Goal: Communication & Community: Answer question/provide support

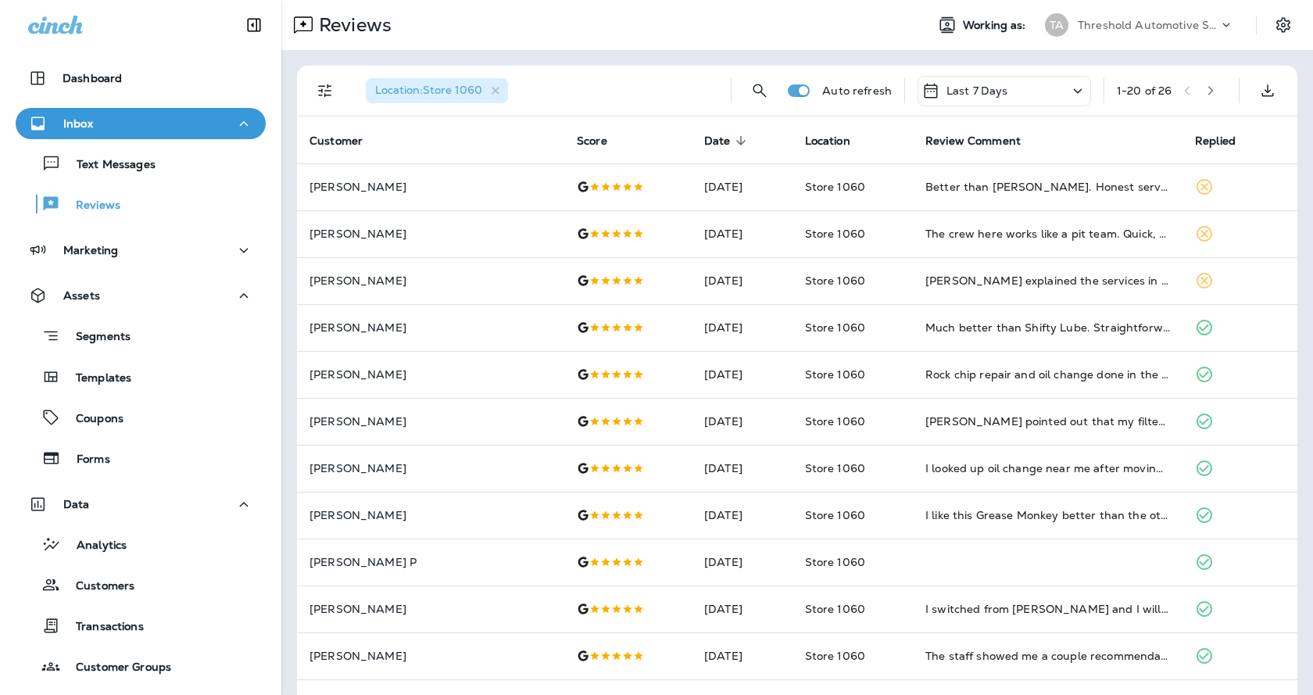
click at [419, 135] on th "Customer" at bounding box center [430, 139] width 267 height 47
click at [419, 139] on th "Customer" at bounding box center [430, 139] width 267 height 47
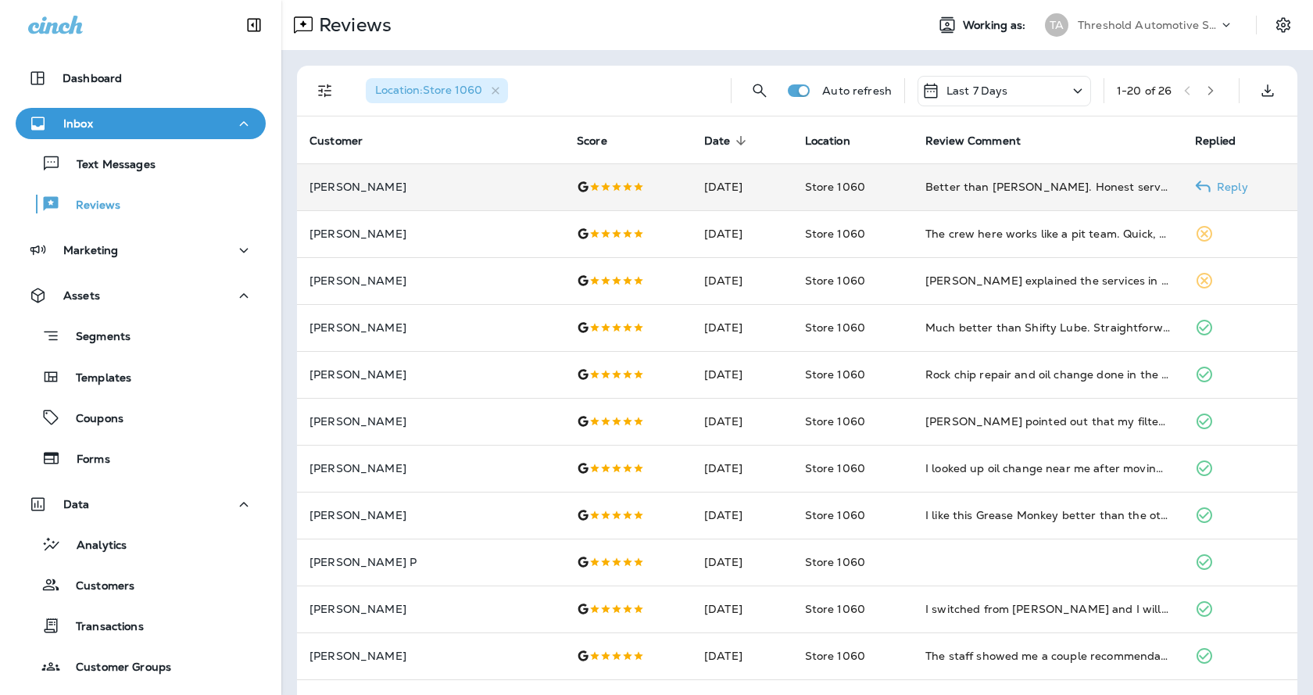
click at [417, 181] on p "[PERSON_NAME]" at bounding box center [431, 187] width 242 height 13
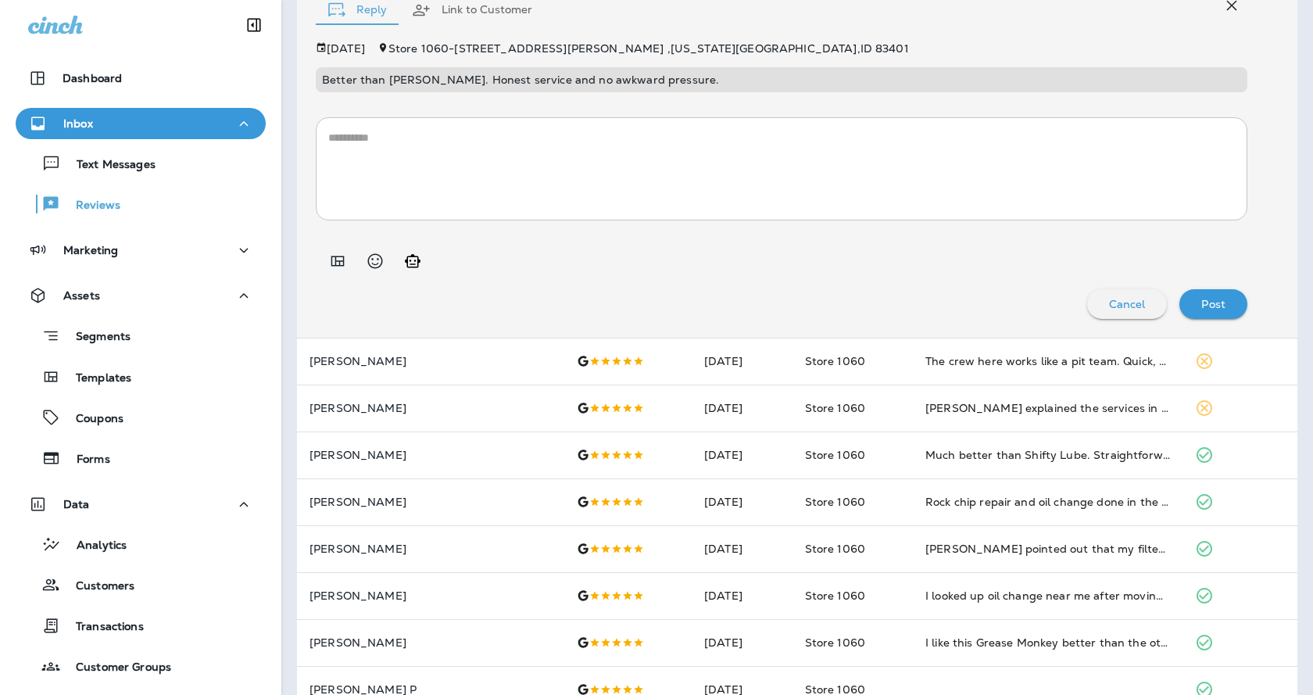
scroll to position [235, 0]
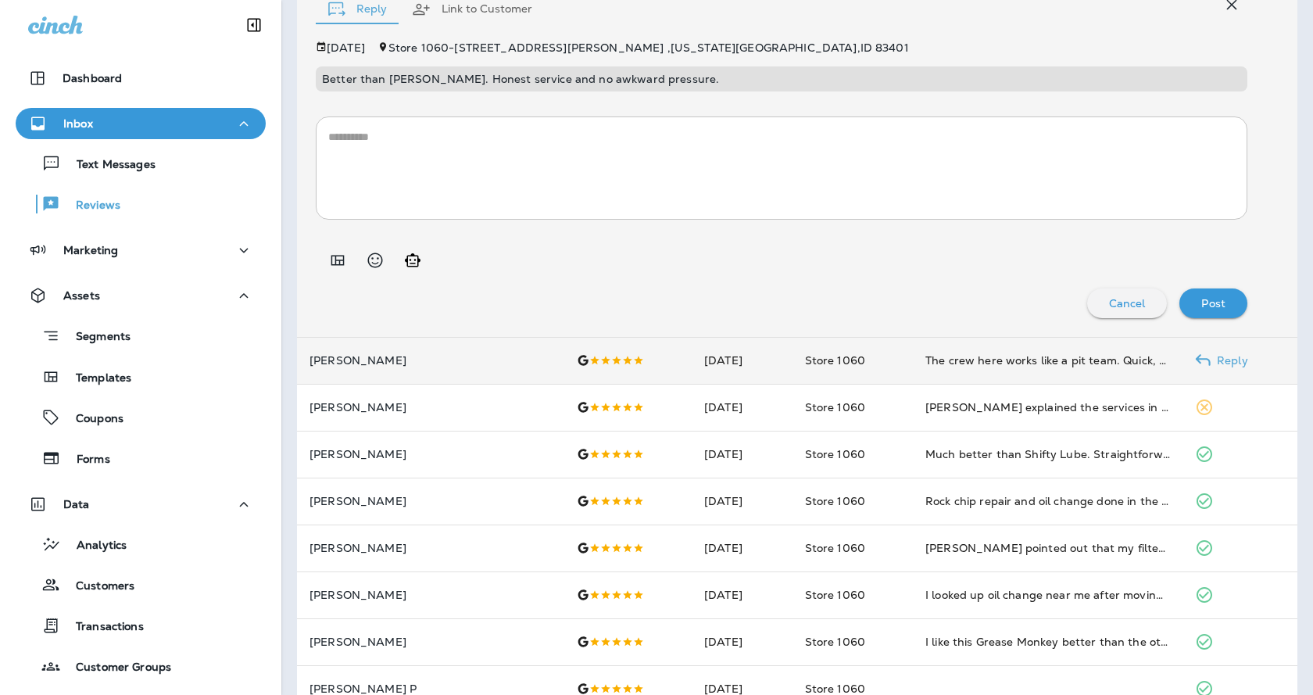
click at [428, 365] on p "[PERSON_NAME]" at bounding box center [431, 360] width 242 height 13
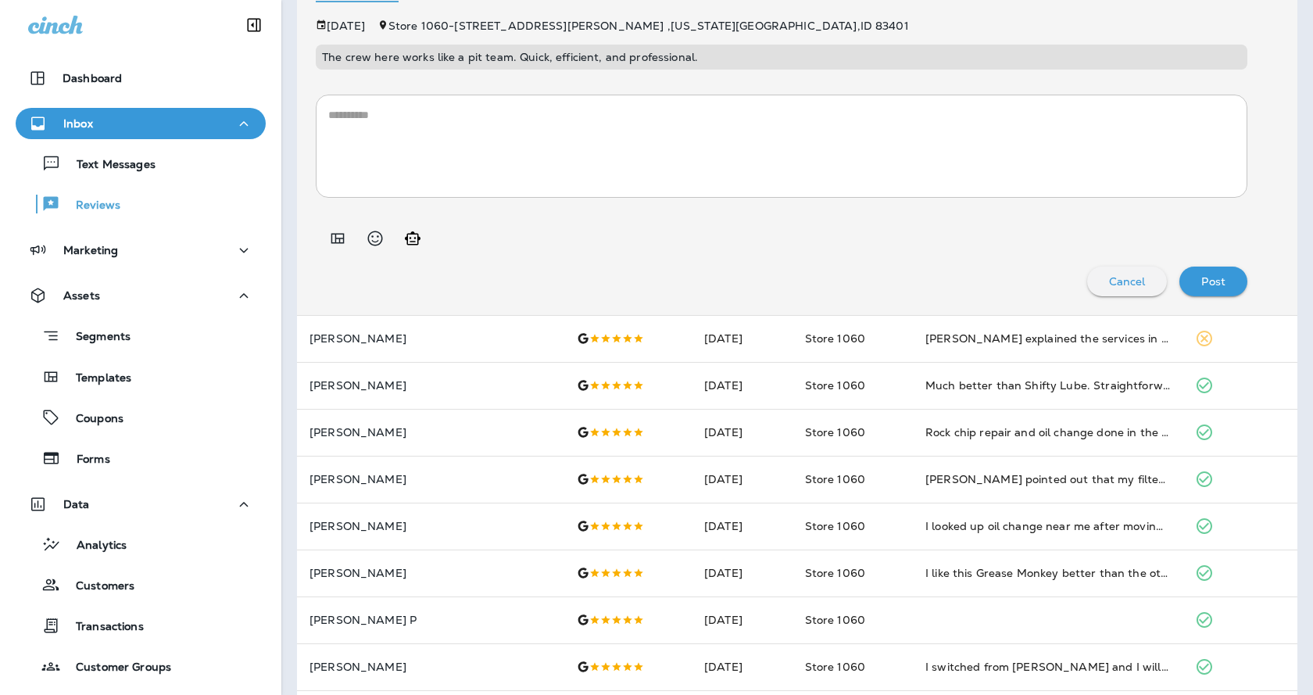
scroll to position [313, 0]
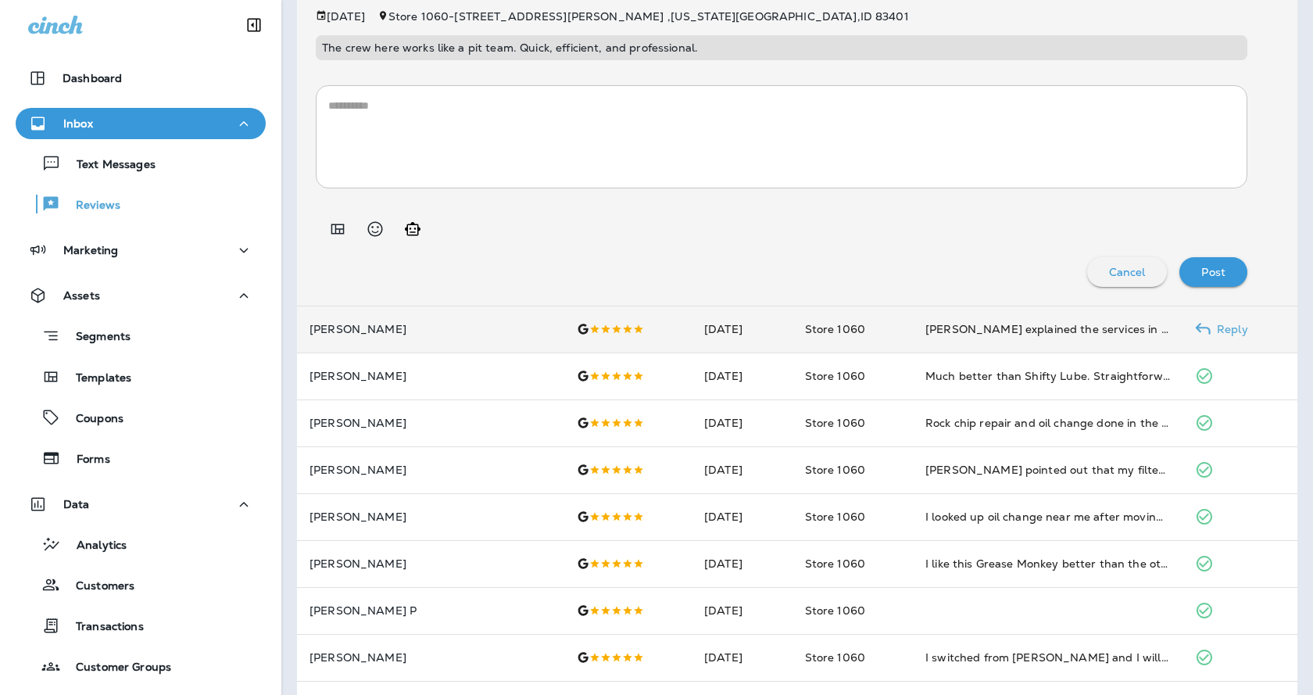
click at [390, 334] on p "[PERSON_NAME]" at bounding box center [431, 329] width 242 height 13
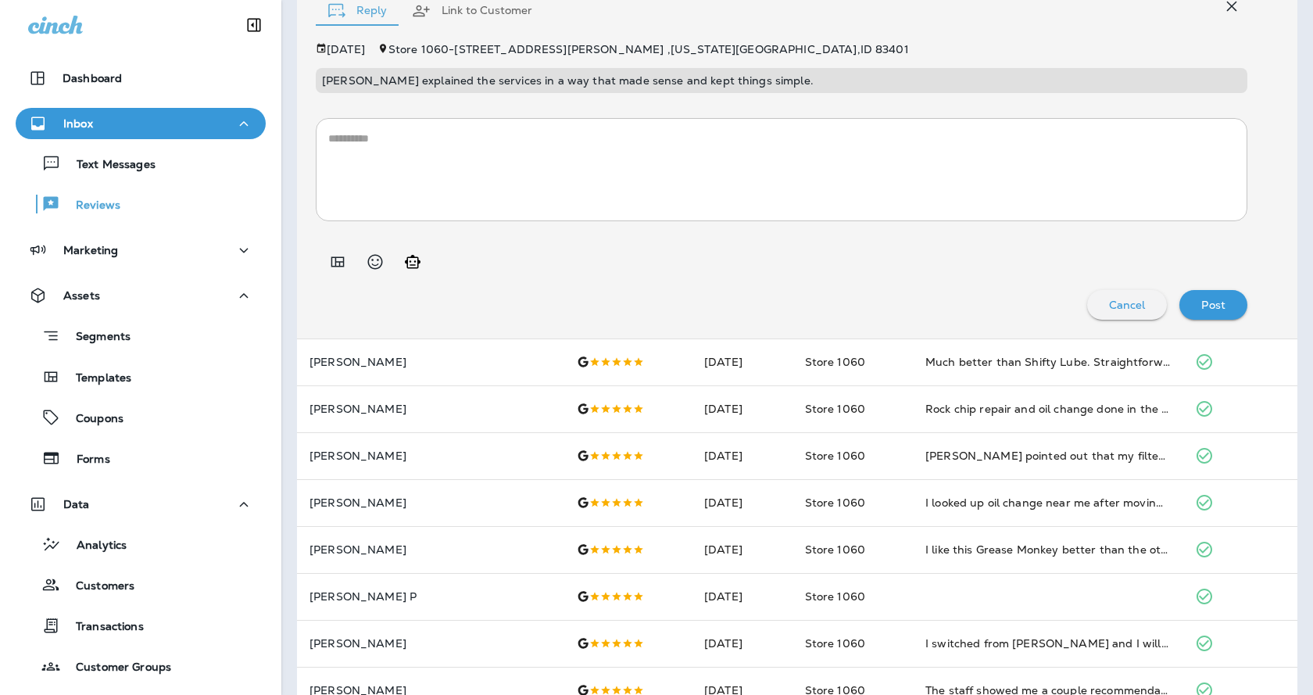
scroll to position [461, 0]
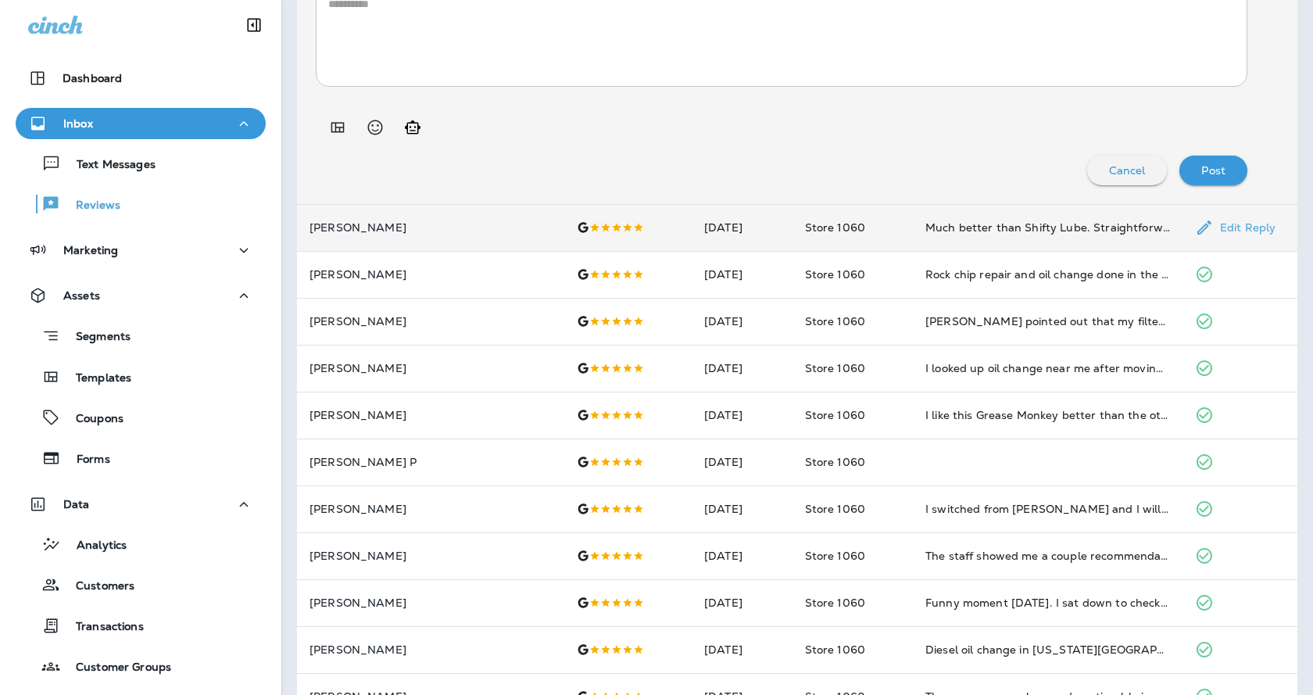
click at [398, 231] on p "[PERSON_NAME]" at bounding box center [431, 227] width 242 height 13
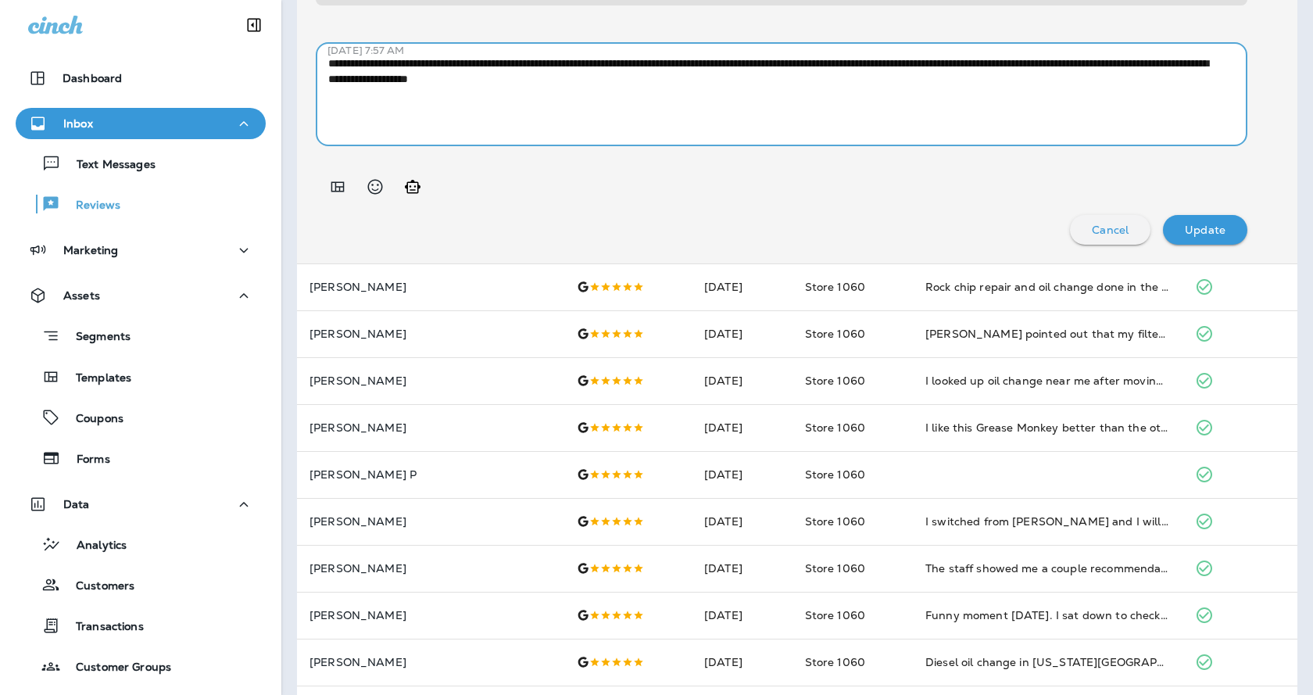
scroll to position [352, 0]
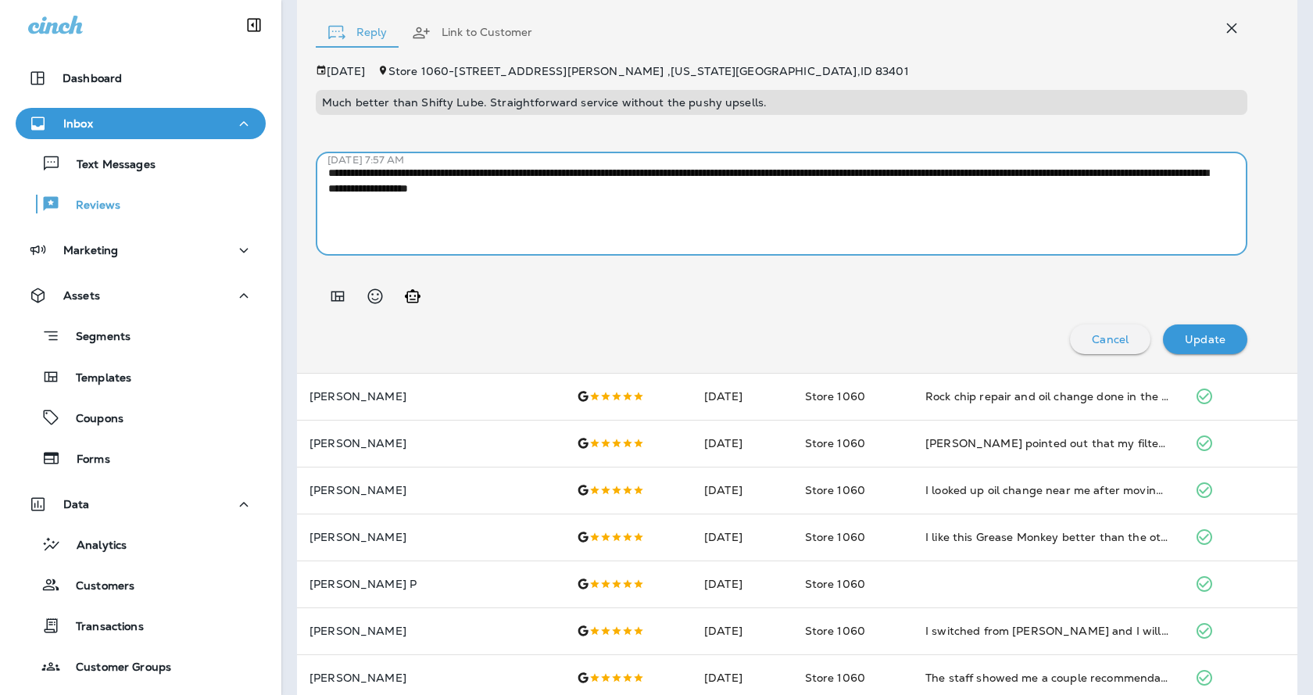
click at [542, 270] on div at bounding box center [782, 290] width 932 height 44
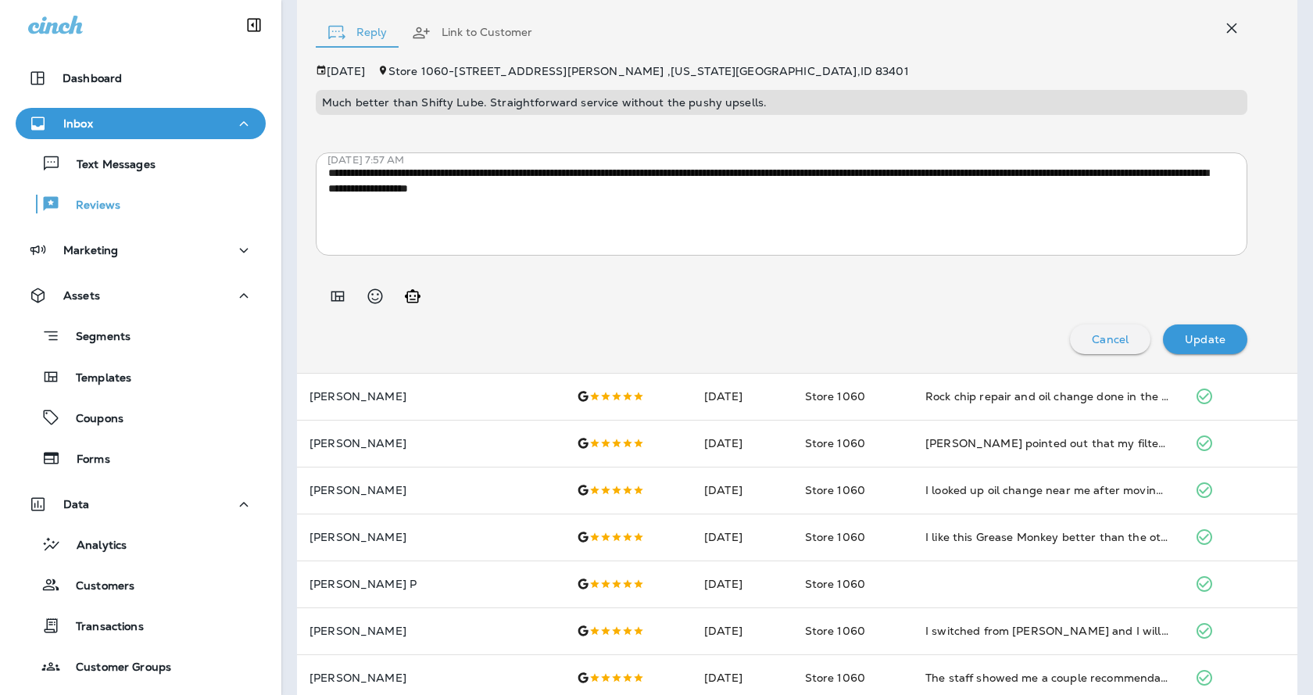
click at [542, 270] on div at bounding box center [782, 290] width 932 height 44
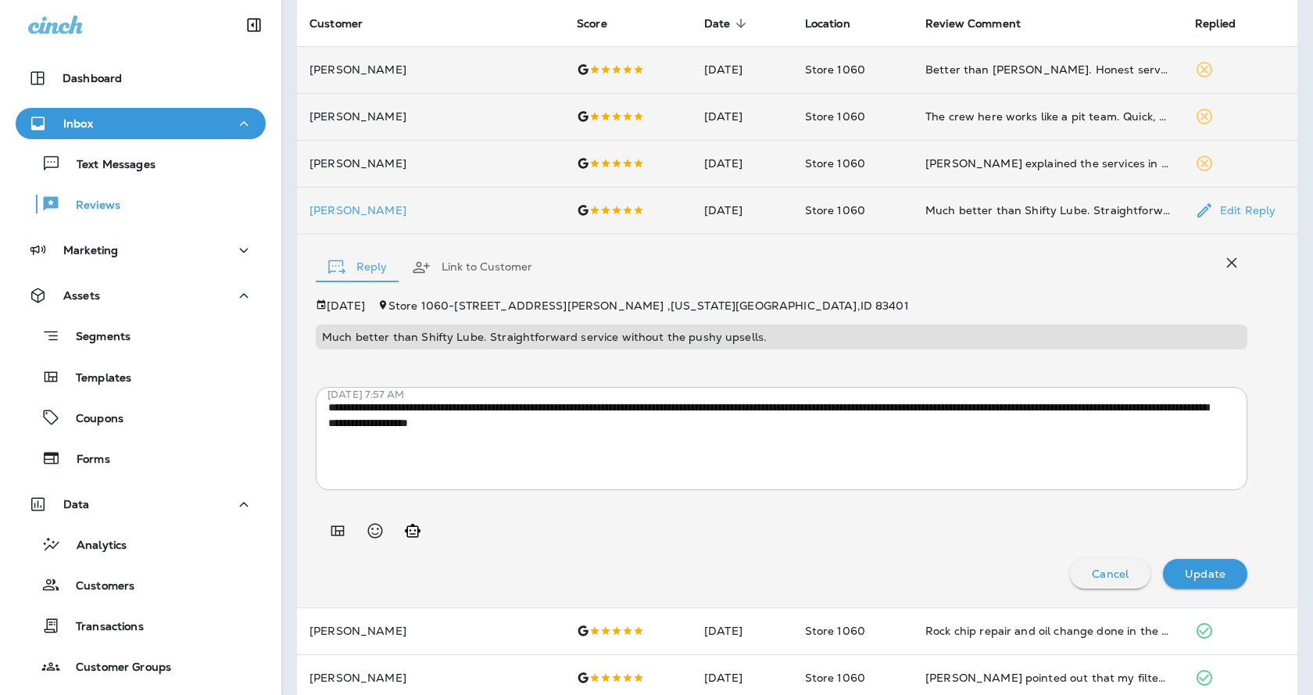
scroll to position [0, 0]
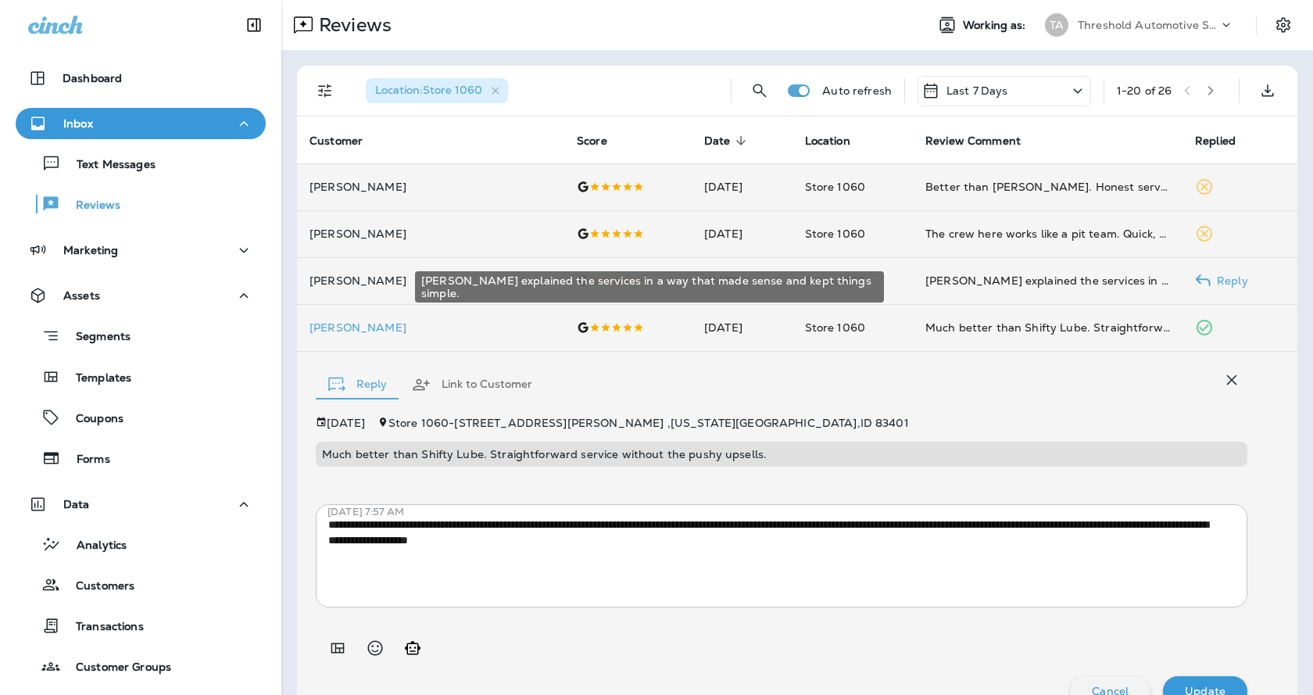
click at [1137, 273] on div "[PERSON_NAME] explained the services in a way that made sense and kept things s…" at bounding box center [1047, 281] width 245 height 16
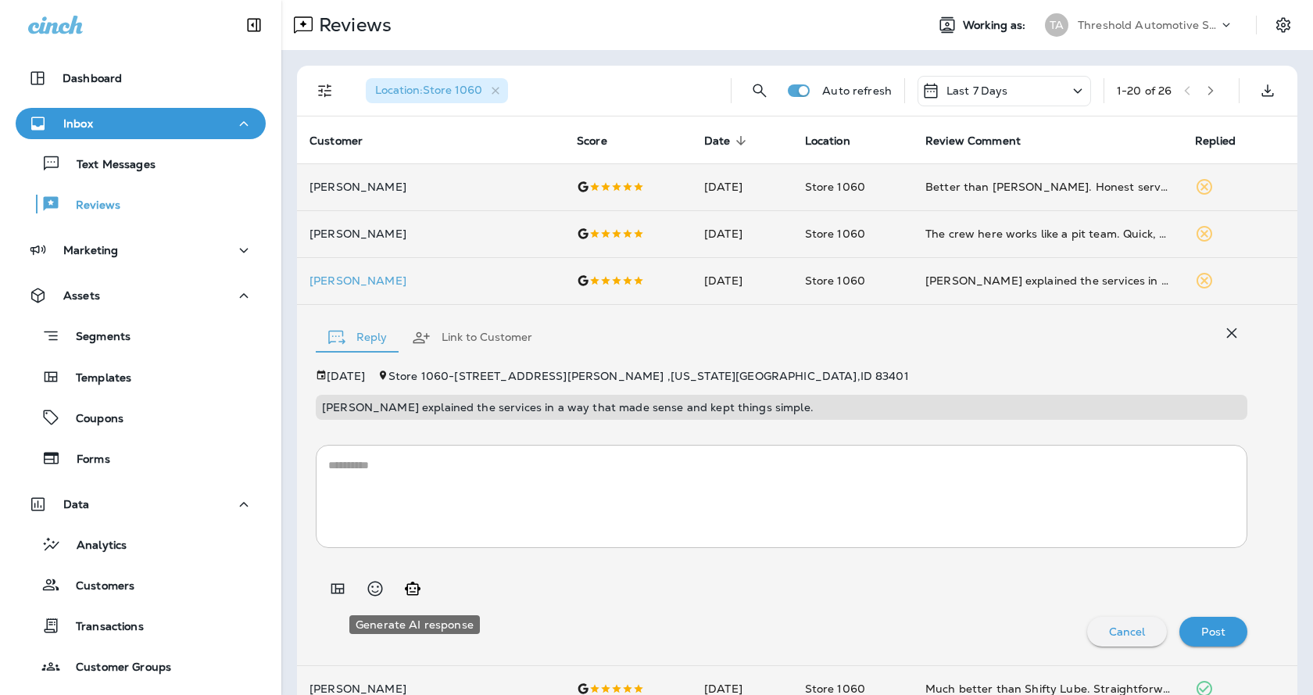
click at [426, 596] on button "Generate AI response" at bounding box center [412, 588] width 31 height 31
type textarea "**********"
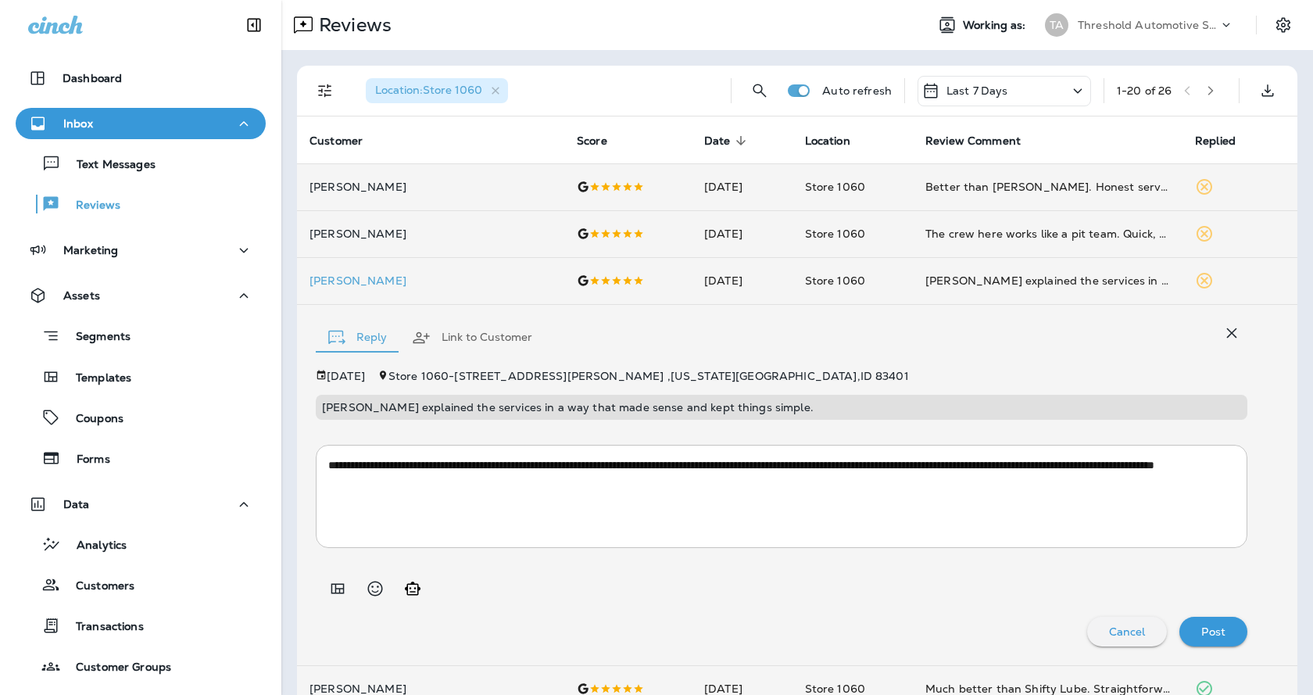
click at [1201, 632] on p "Post" at bounding box center [1213, 631] width 24 height 13
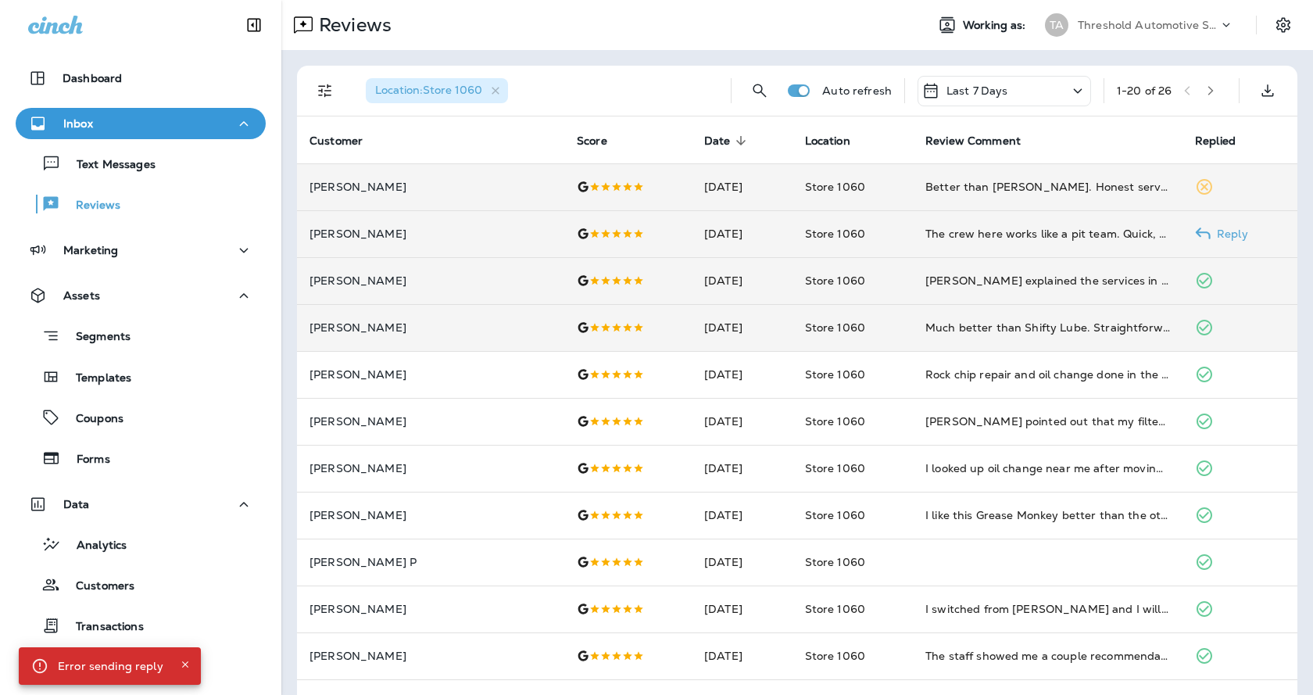
click at [1211, 227] on p "Reply" at bounding box center [1230, 233] width 38 height 13
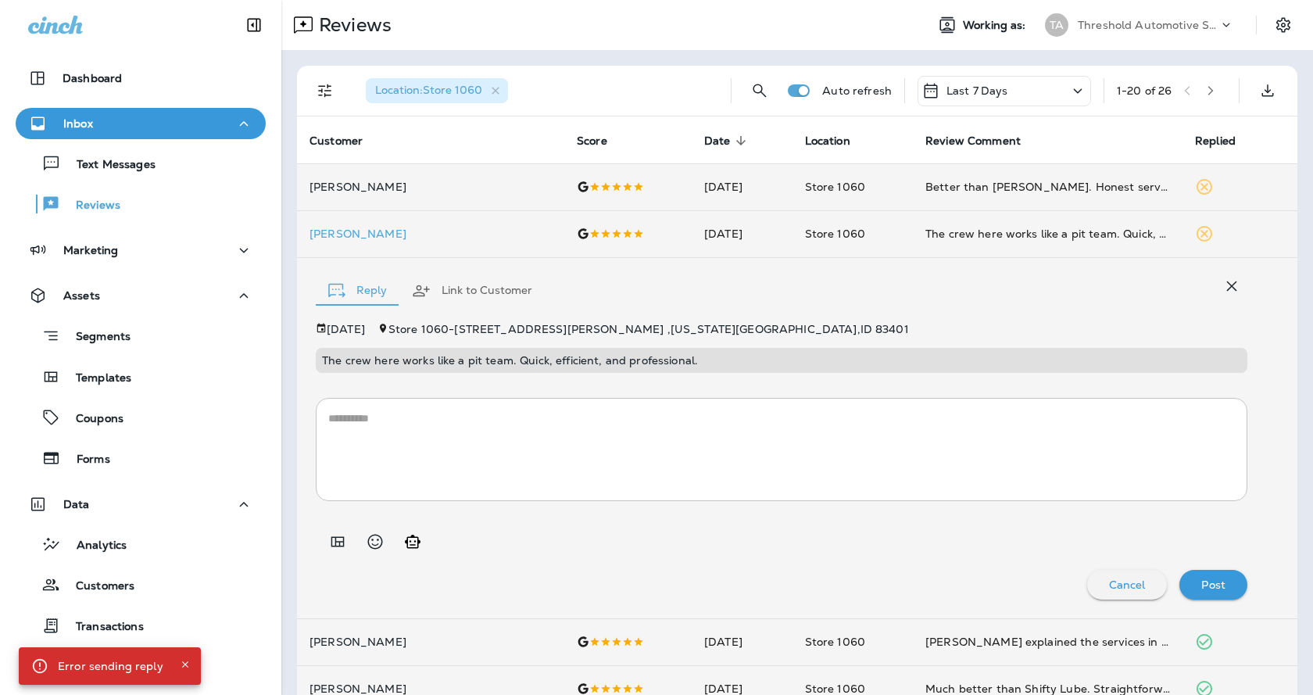
click at [421, 544] on icon "Generate AI response" at bounding box center [412, 541] width 19 height 19
type textarea "**********"
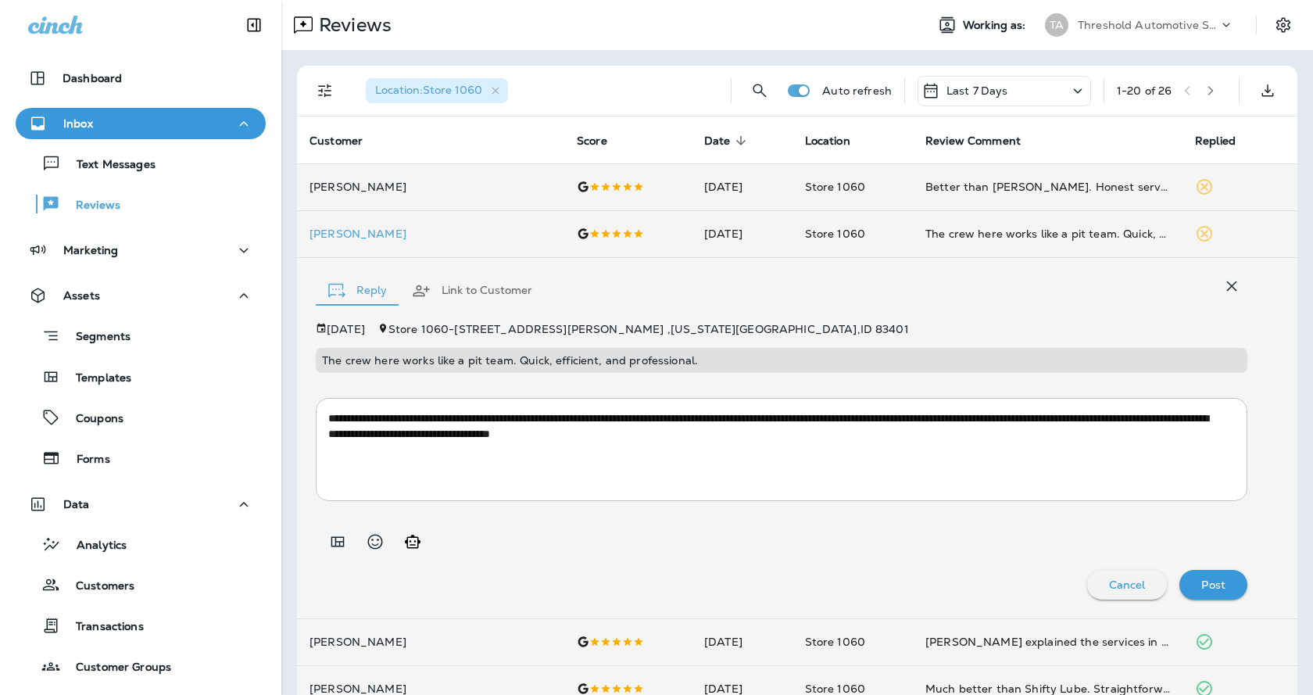
click at [1208, 589] on p "Post" at bounding box center [1213, 584] width 24 height 13
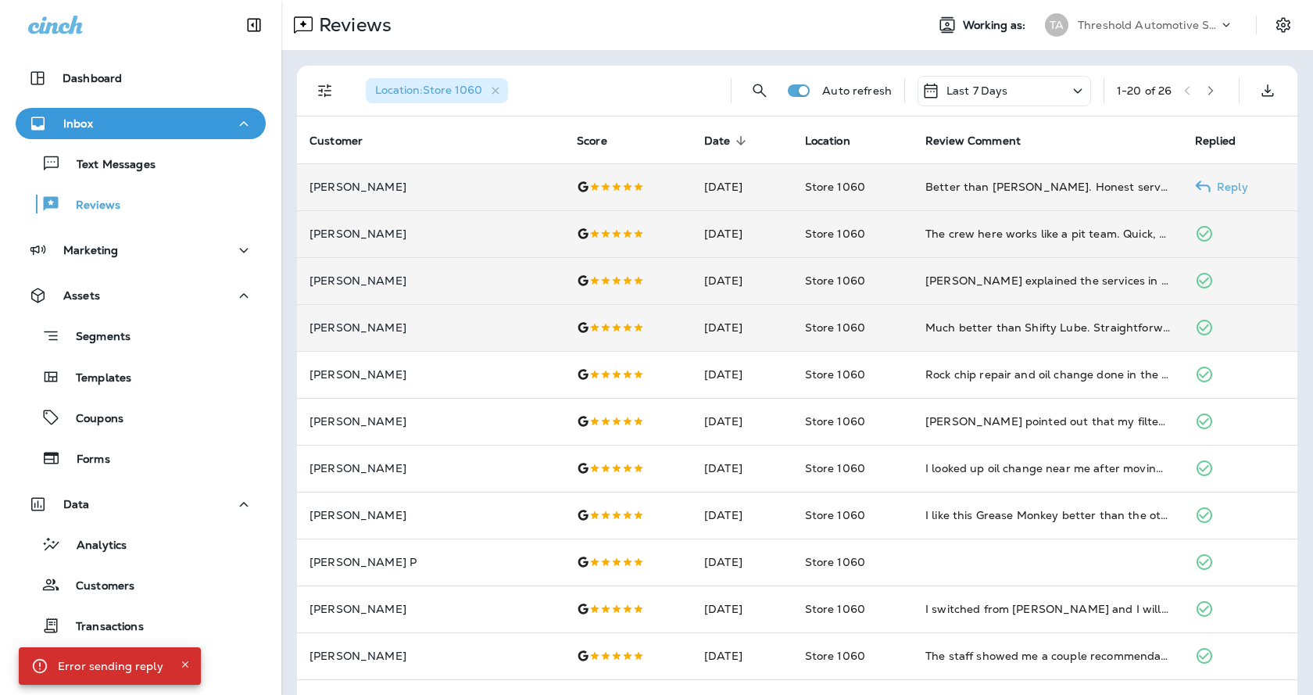
click at [1195, 183] on icon at bounding box center [1203, 187] width 16 height 16
click at [1195, 193] on icon at bounding box center [1203, 187] width 16 height 16
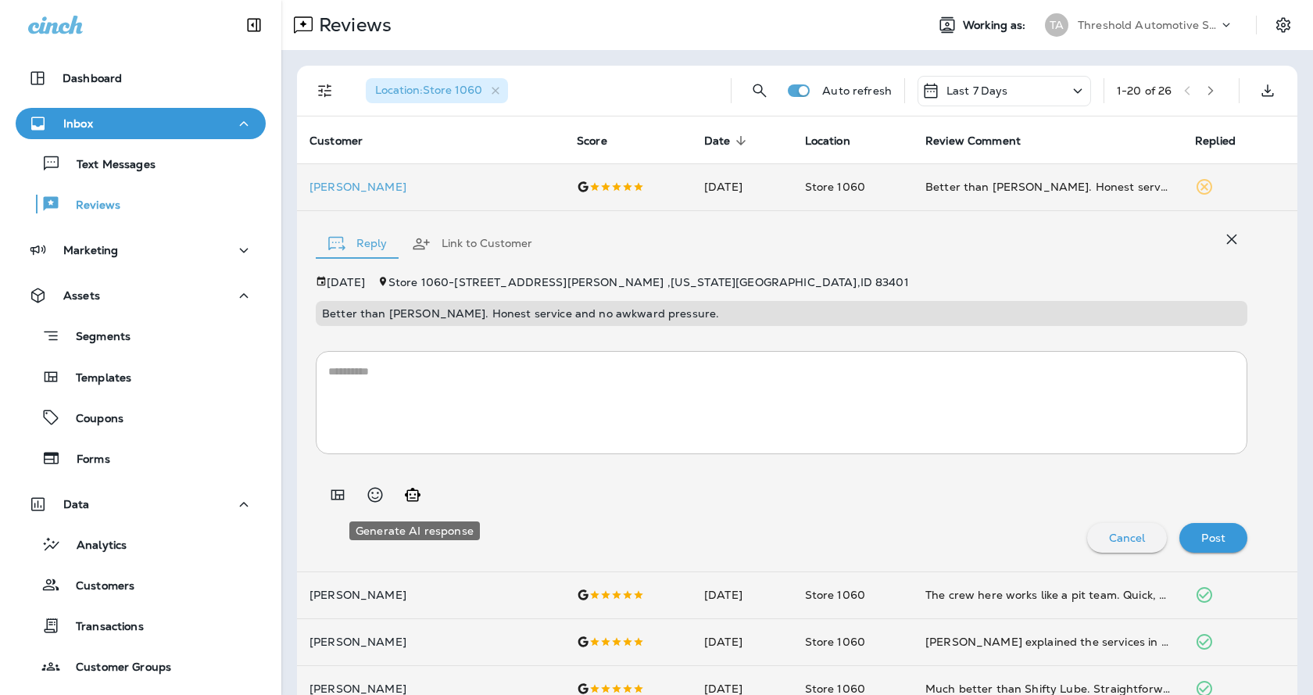
click at [417, 499] on icon "Generate AI response" at bounding box center [413, 494] width 16 height 13
type textarea "**********"
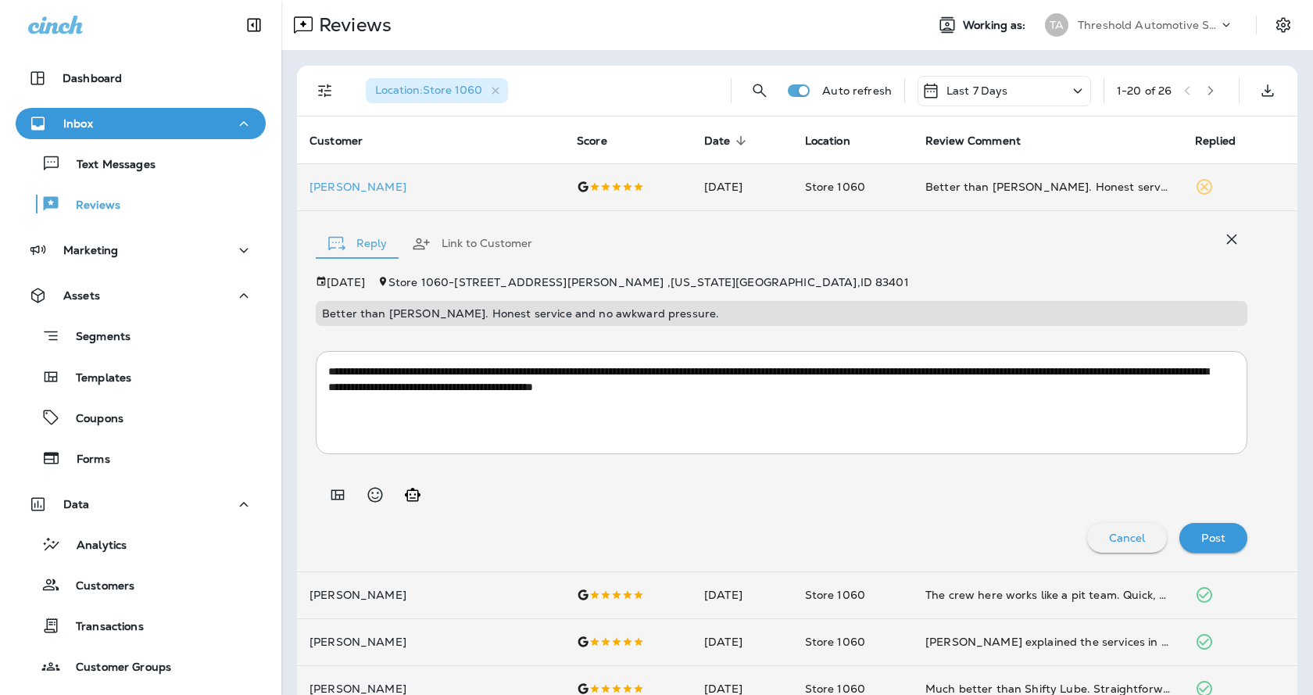
click at [1231, 540] on button "Post" at bounding box center [1214, 538] width 68 height 30
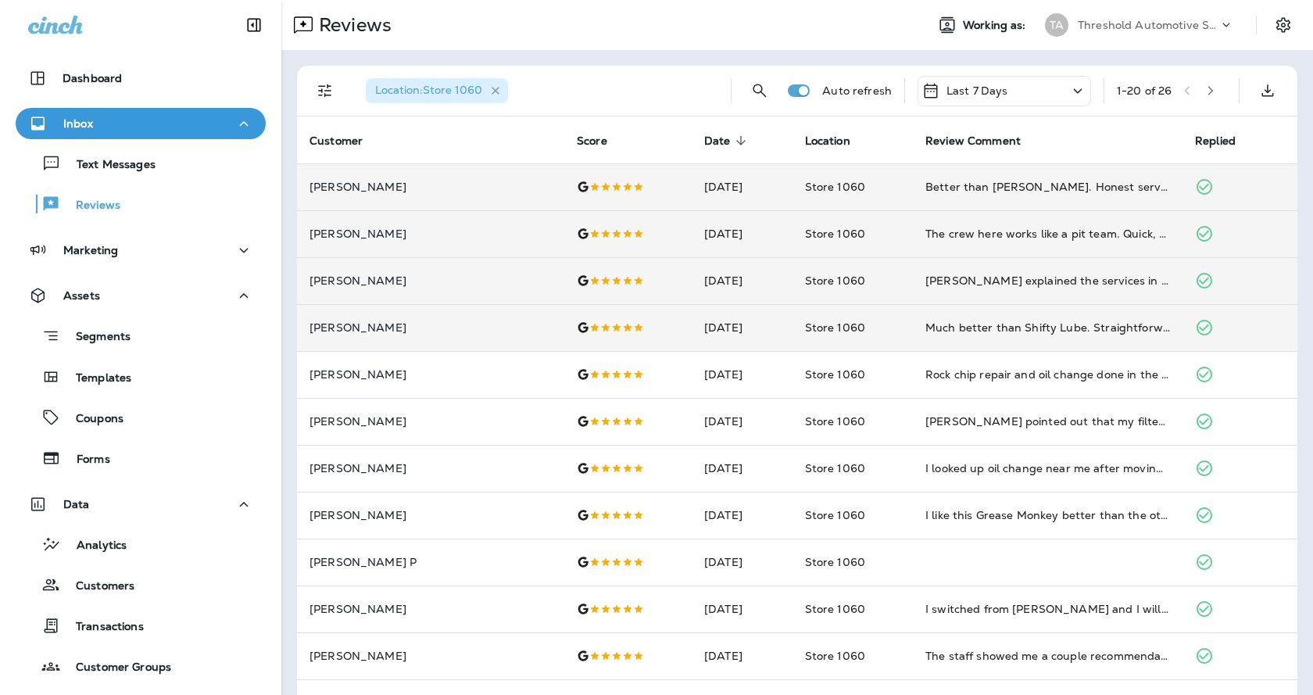
click at [495, 88] on icon "button" at bounding box center [495, 90] width 13 height 13
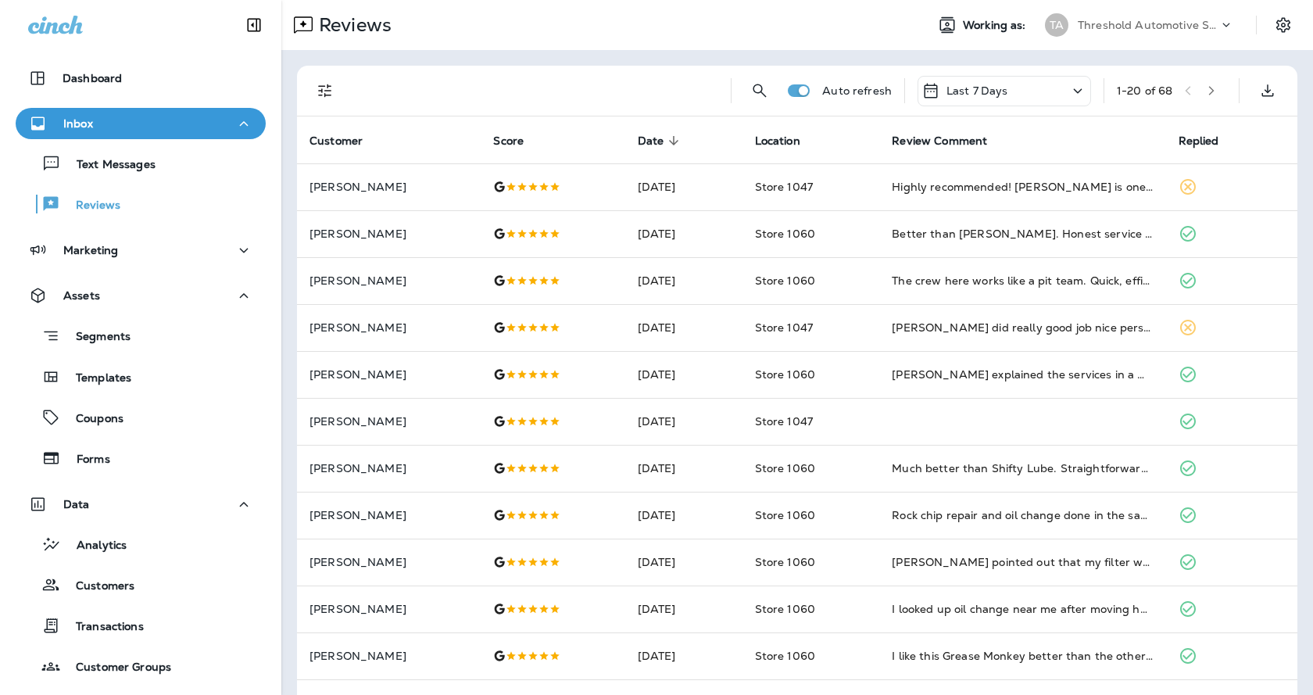
click at [1206, 88] on icon "button" at bounding box center [1211, 90] width 11 height 11
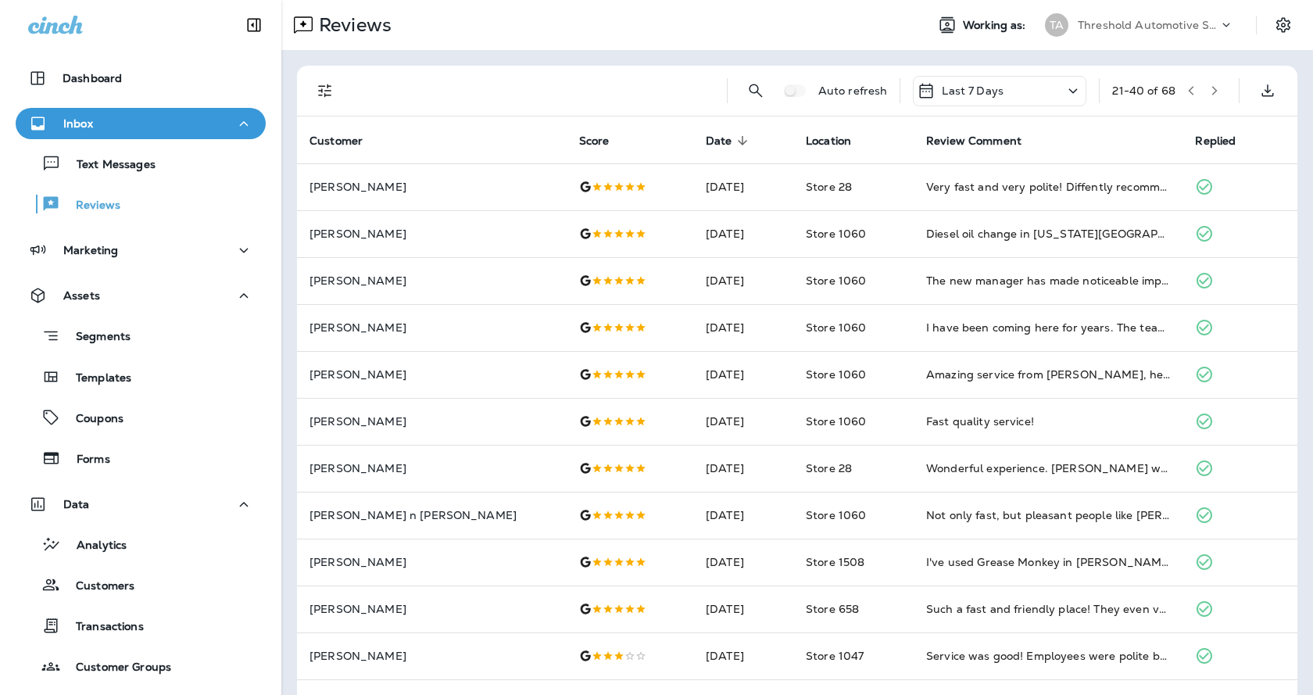
click at [1186, 87] on icon "button" at bounding box center [1191, 90] width 11 height 11
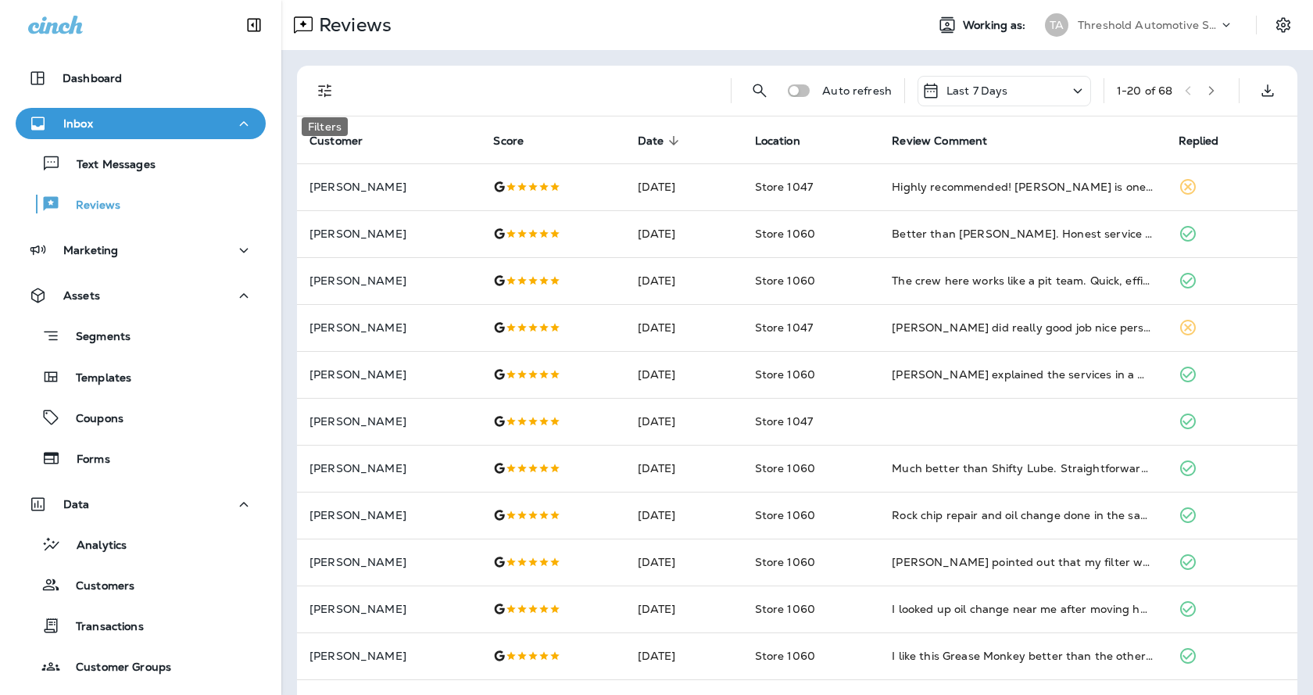
click at [324, 95] on icon "Filters" at bounding box center [324, 90] width 13 height 13
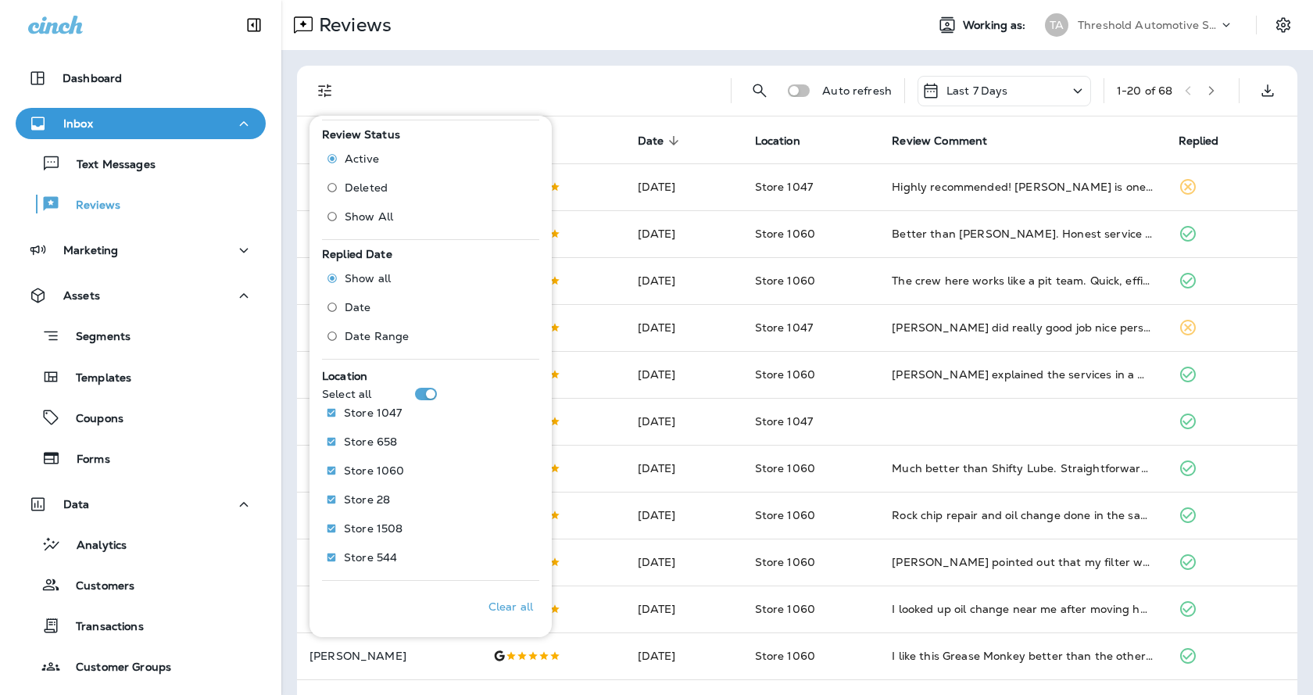
scroll to position [462, 0]
click at [428, 385] on div "Location Select all Store 1047 Store 658 Store 1060 Store 28 Store 1508 Store 5…" at bounding box center [430, 468] width 217 height 208
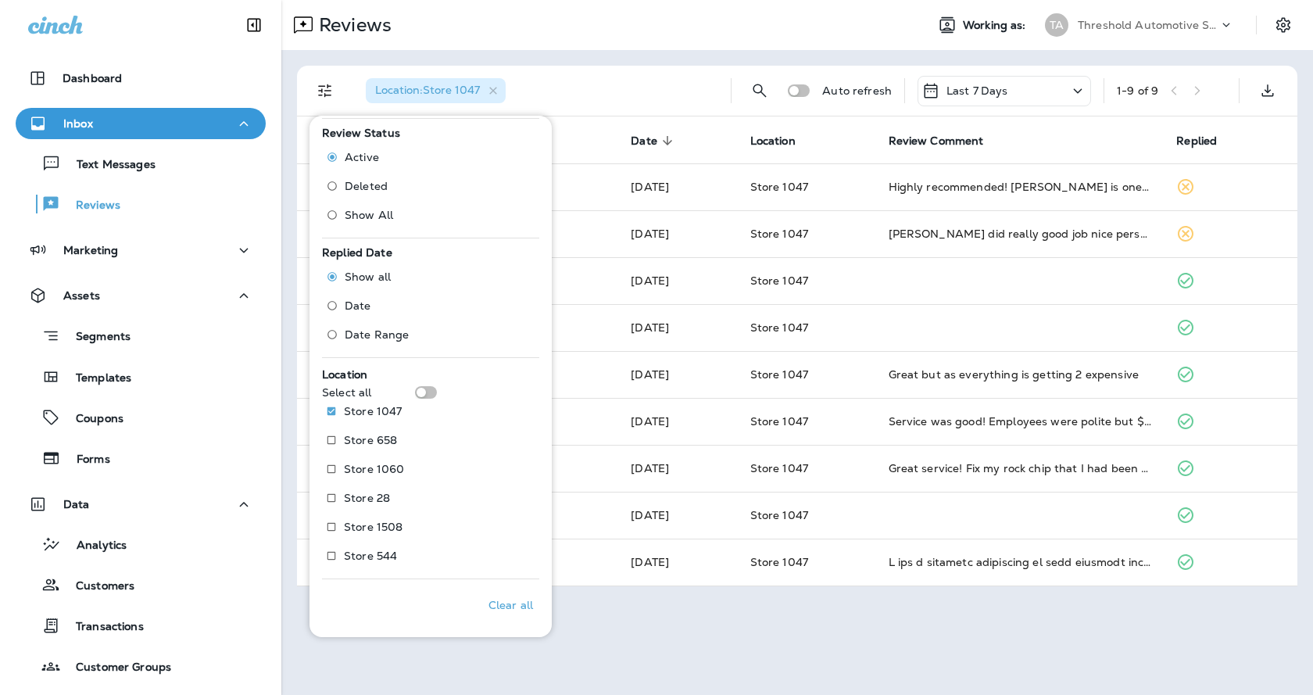
click at [748, 610] on div "Reviews Working as: TA Threshold Automotive Service dba Grease Monkey Location …" at bounding box center [797, 347] width 1032 height 695
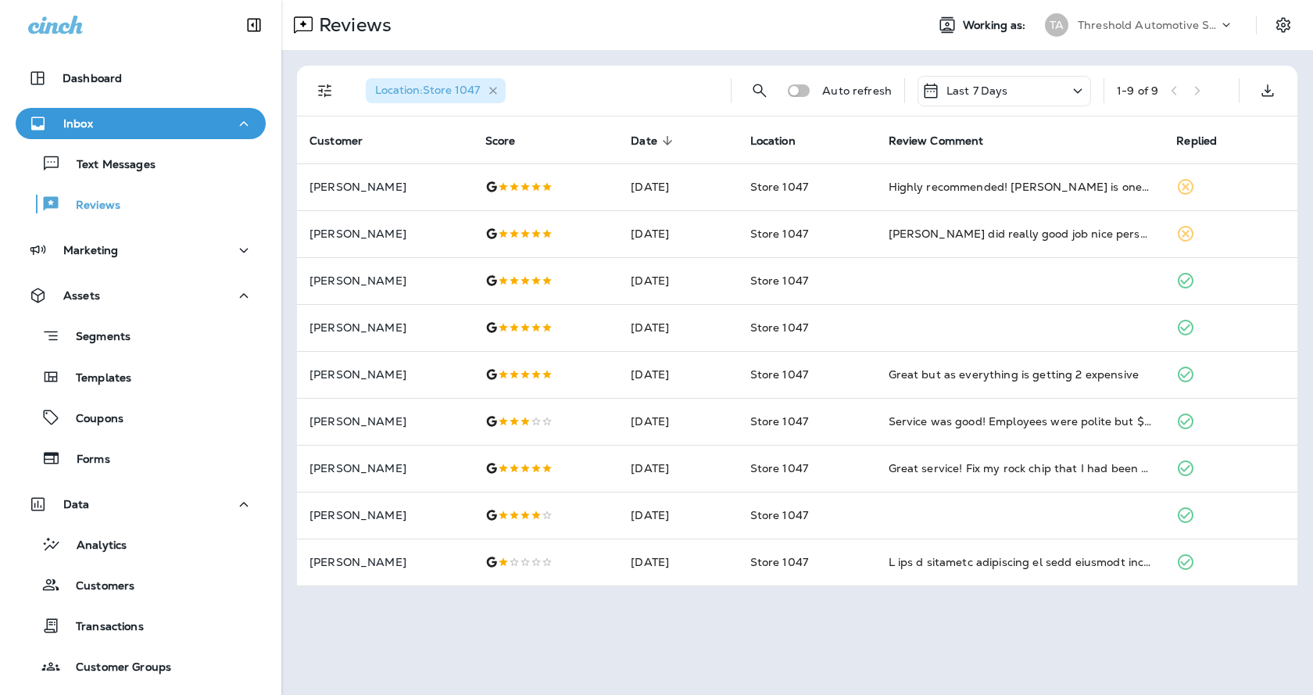
click at [492, 86] on icon "button" at bounding box center [493, 90] width 13 height 13
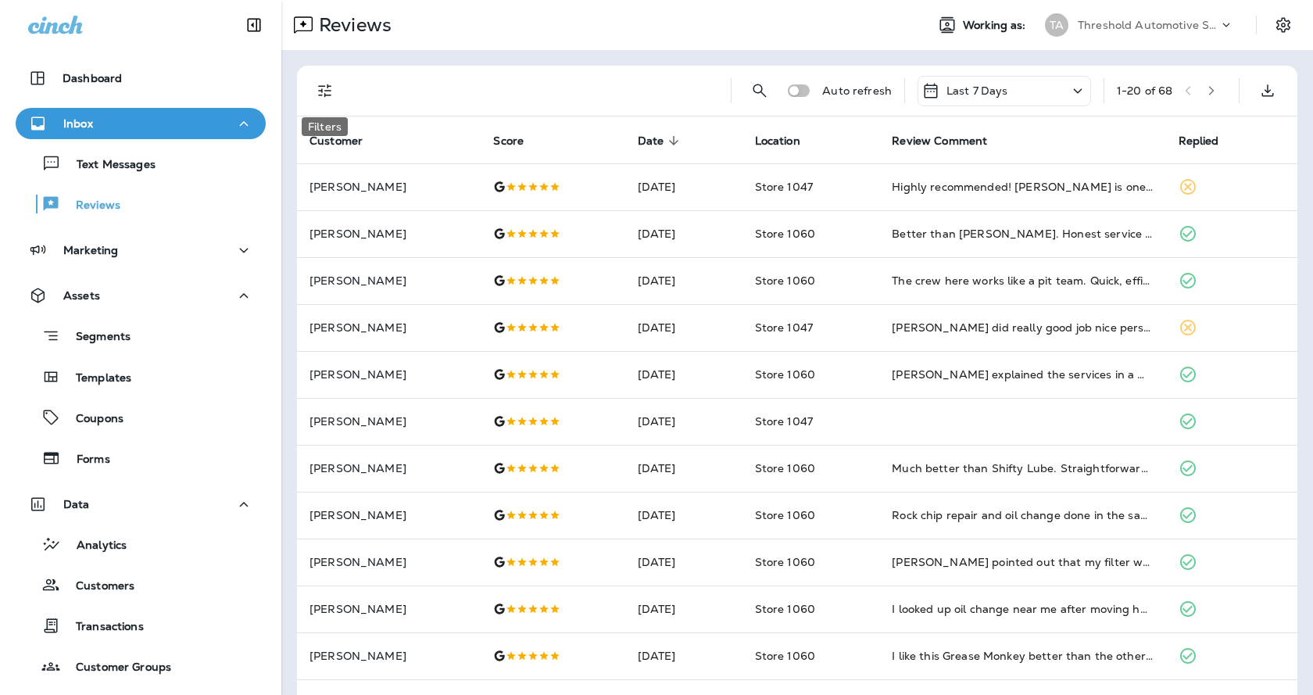
click at [330, 90] on icon "Filters" at bounding box center [325, 90] width 19 height 19
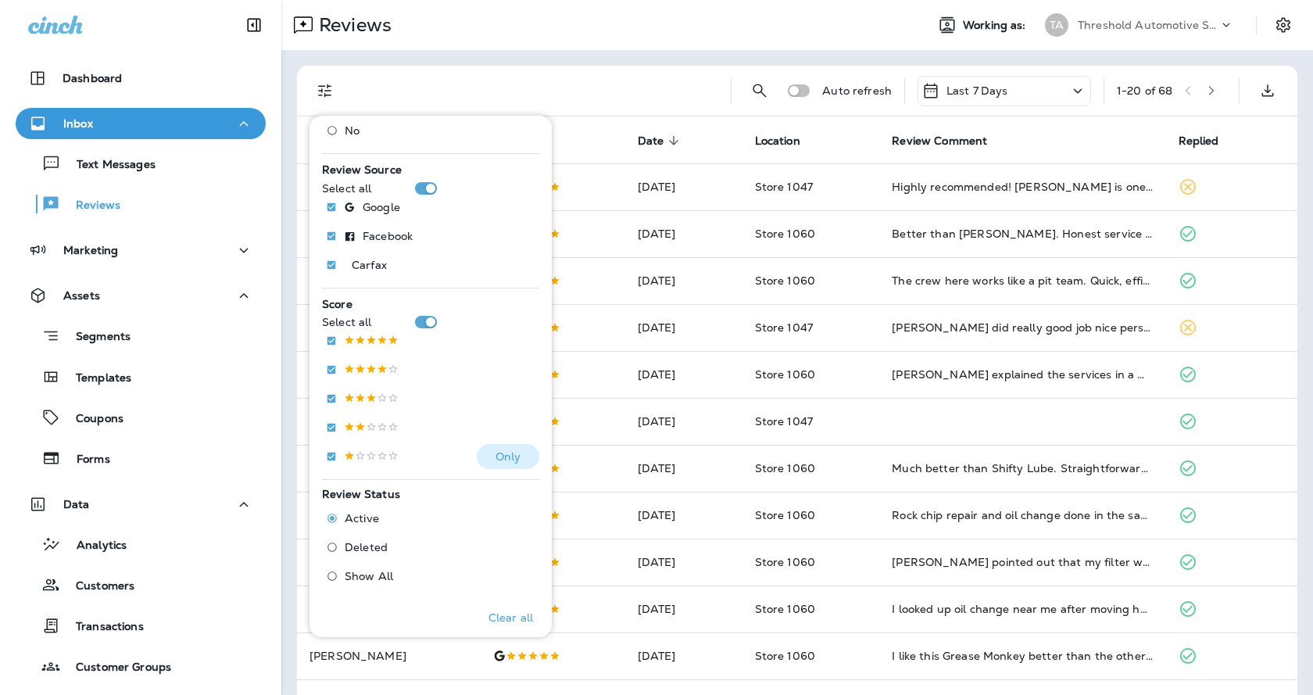
scroll to position [462, 0]
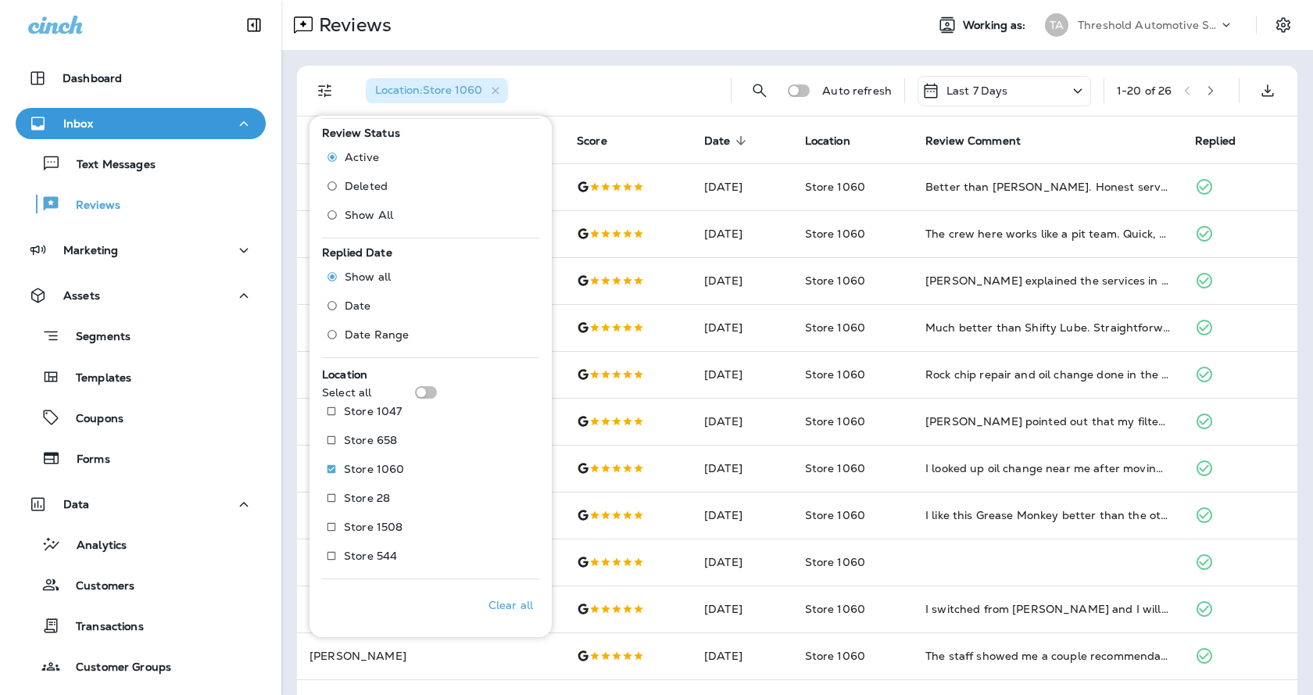
click at [644, 68] on div "Location : Store 1060" at bounding box center [535, 91] width 365 height 50
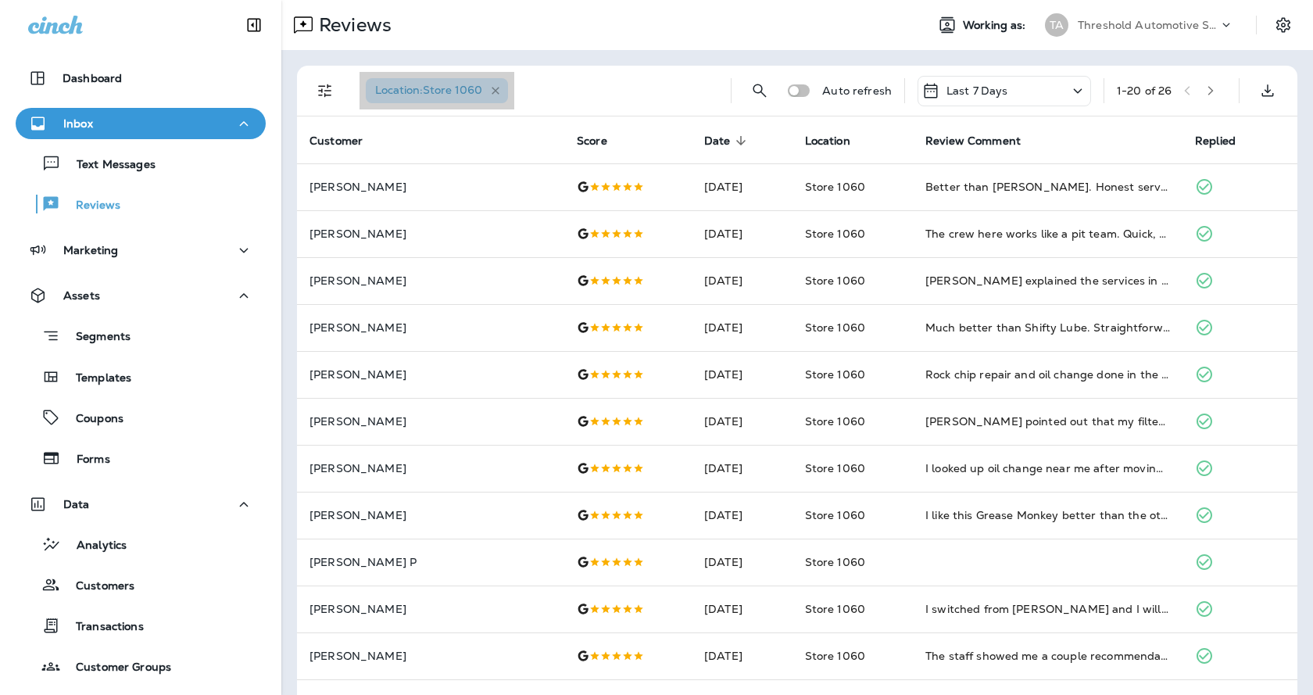
click at [495, 89] on icon "button" at bounding box center [496, 91] width 8 height 8
